Goal: Information Seeking & Learning: Find specific fact

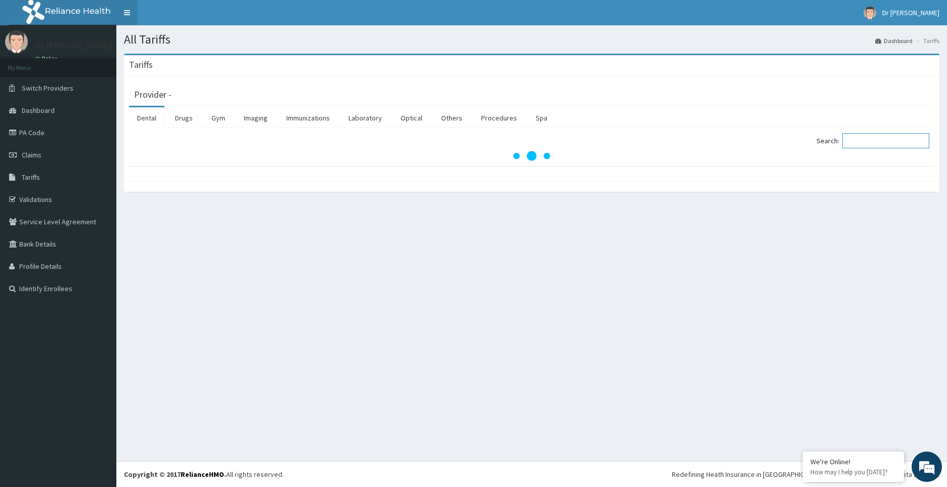
click at [873, 146] on input "Search:" at bounding box center [886, 140] width 87 height 15
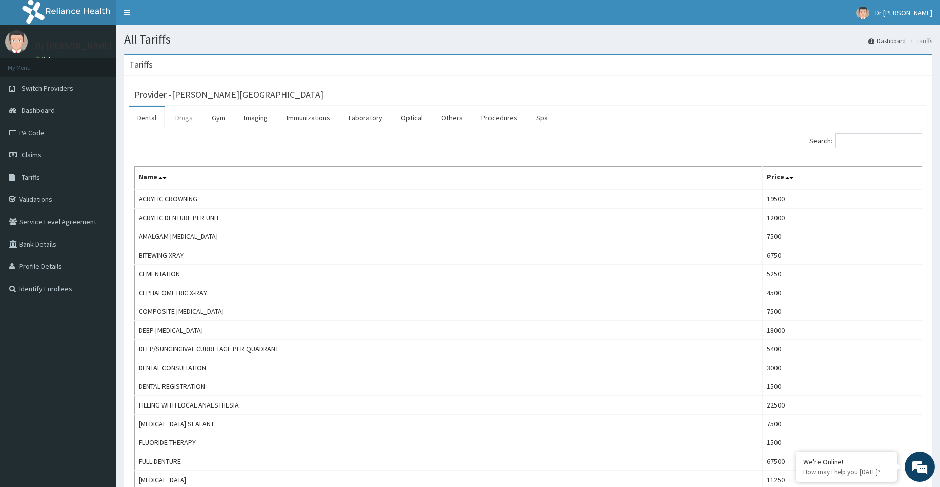
click at [184, 119] on link "Drugs" at bounding box center [184, 117] width 34 height 21
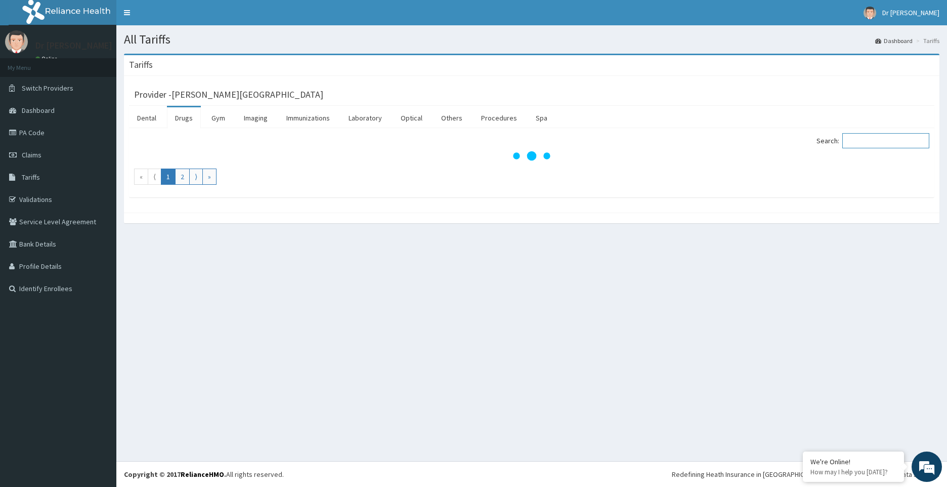
click at [891, 144] on input "Search:" at bounding box center [886, 140] width 87 height 15
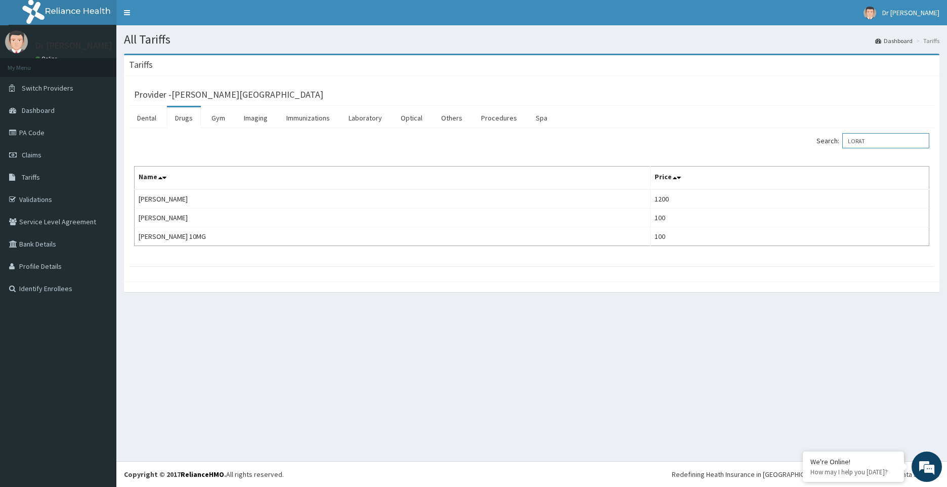
type input "LORAT"
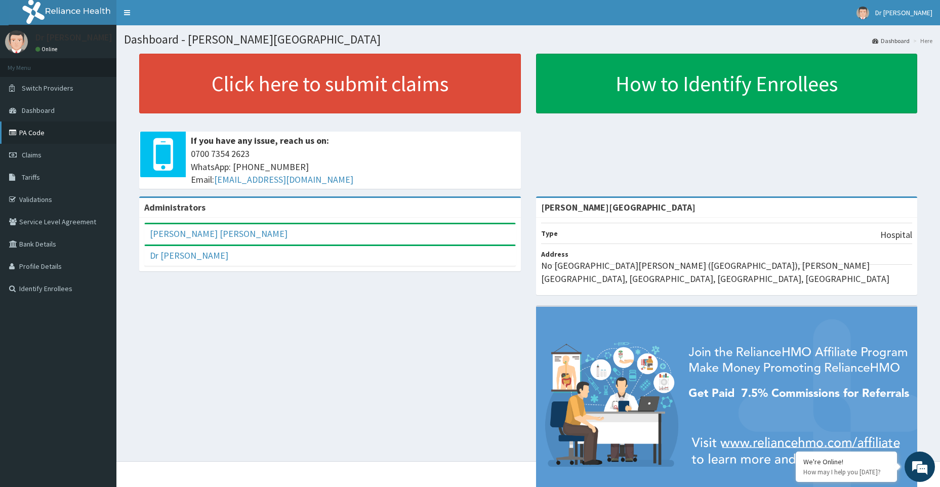
drag, startPoint x: 41, startPoint y: 127, endPoint x: 54, endPoint y: 121, distance: 13.4
click at [41, 127] on link "PA Code" at bounding box center [58, 132] width 116 height 22
